Goal: Transaction & Acquisition: Book appointment/travel/reservation

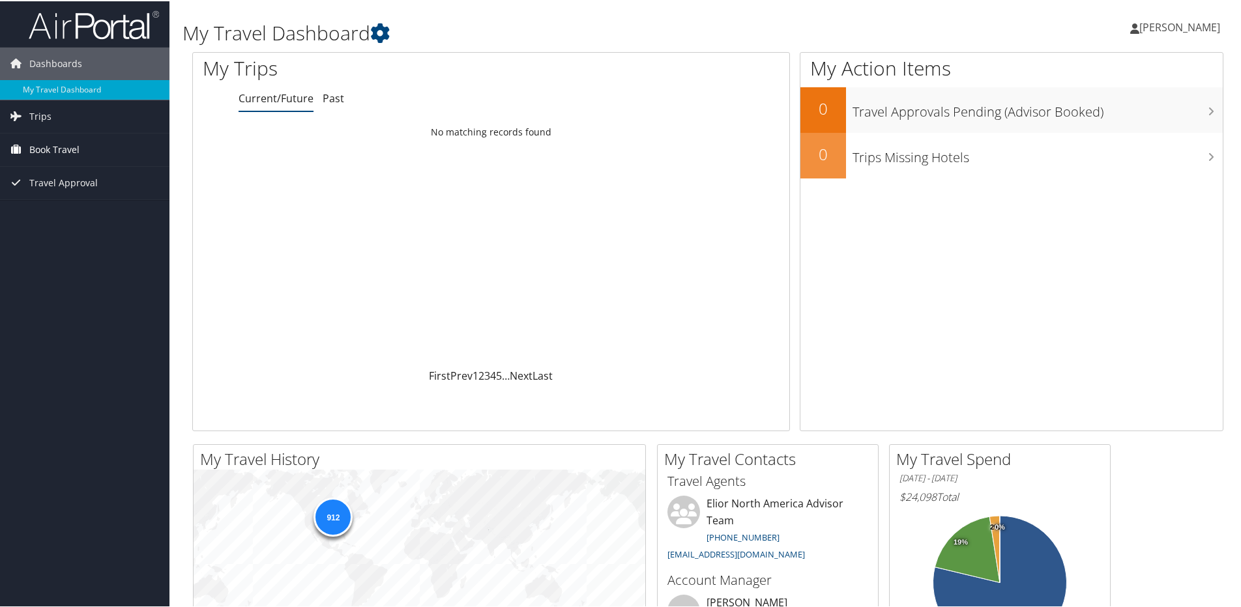
click at [123, 144] on link "Book Travel" at bounding box center [84, 148] width 169 height 33
click at [89, 209] on link "Book/Manage Online Trips" at bounding box center [84, 214] width 169 height 20
click at [78, 207] on link "Book/Manage Online Trips" at bounding box center [84, 214] width 169 height 20
